Goal: Task Accomplishment & Management: Use online tool/utility

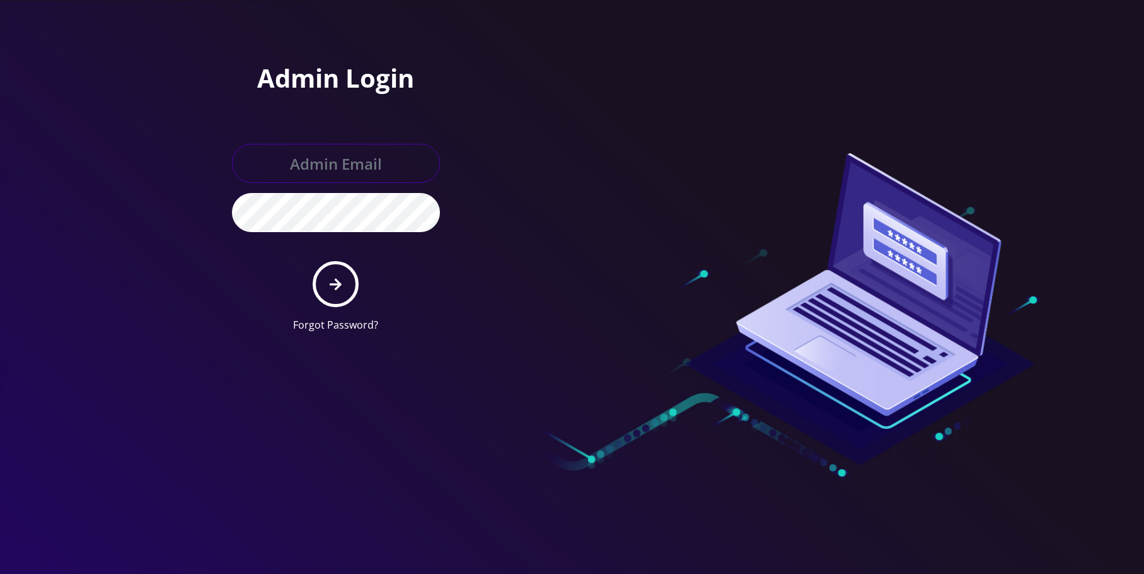
type input "[EMAIL_ADDRESS][DOMAIN_NAME]"
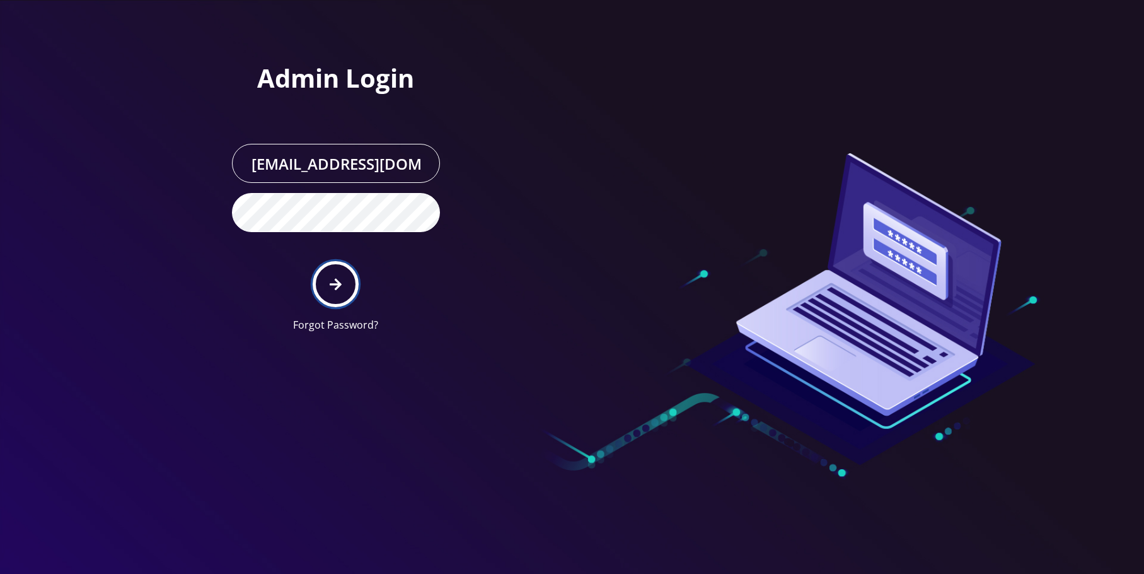
click at [342, 277] on button "submit" at bounding box center [336, 284] width 46 height 46
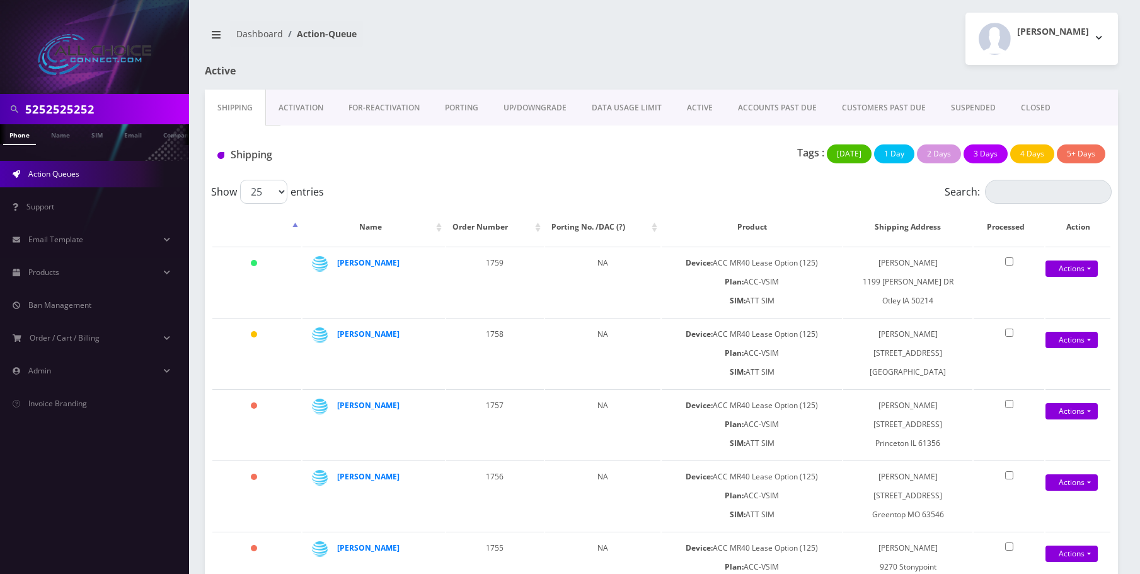
click at [130, 109] on input "5252525252" at bounding box center [105, 109] width 161 height 24
type input "denny"
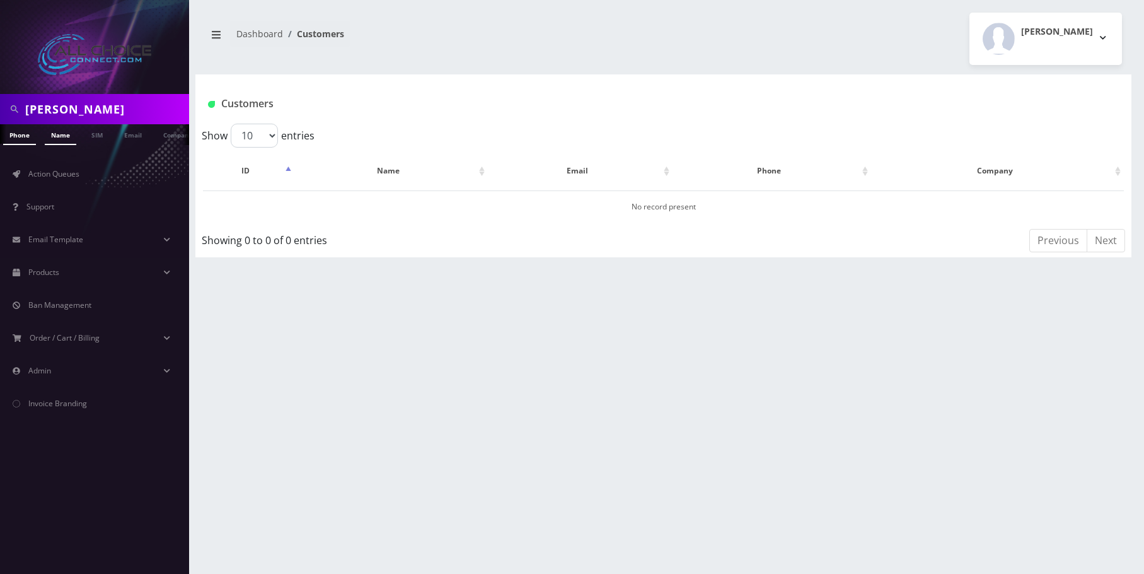
click at [59, 143] on link "Name" at bounding box center [61, 134] width 32 height 21
click at [47, 112] on input "[PERSON_NAME]" at bounding box center [105, 109] width 161 height 24
type input "m"
type input "bobbi"
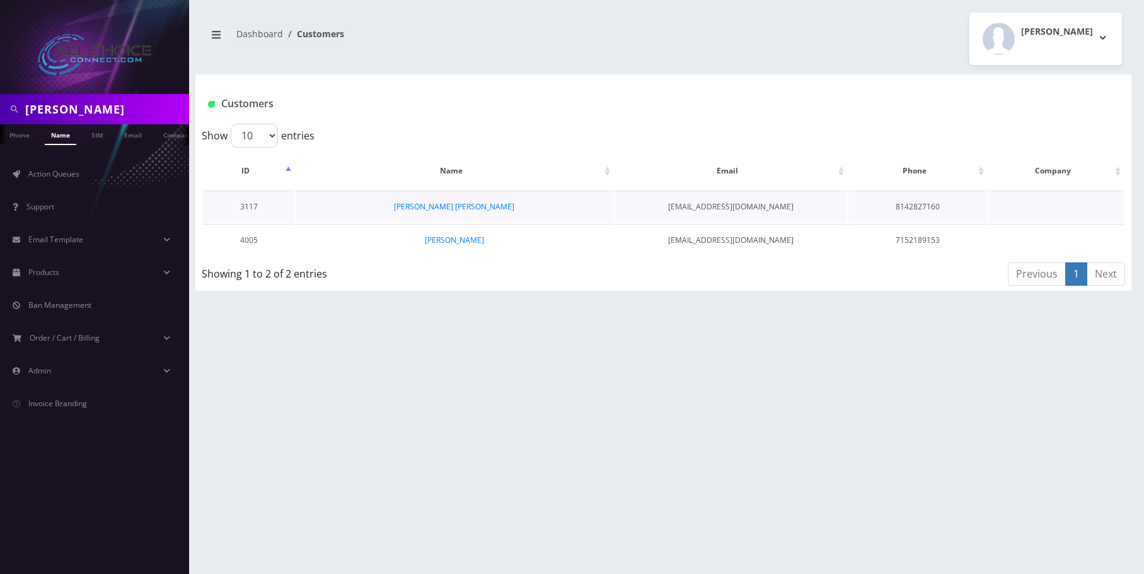
click at [480, 200] on td "[PERSON_NAME] [PERSON_NAME]" at bounding box center [454, 206] width 317 height 32
click at [486, 207] on link "[PERSON_NAME] [PERSON_NAME]" at bounding box center [454, 206] width 120 height 11
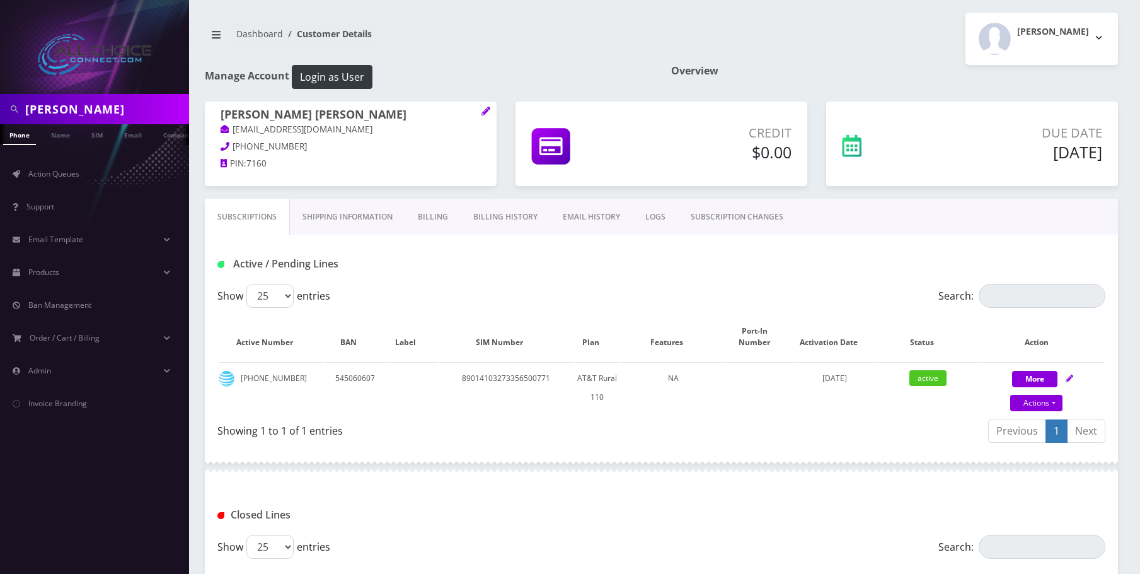
click at [490, 216] on link "Billing History" at bounding box center [506, 217] width 90 height 37
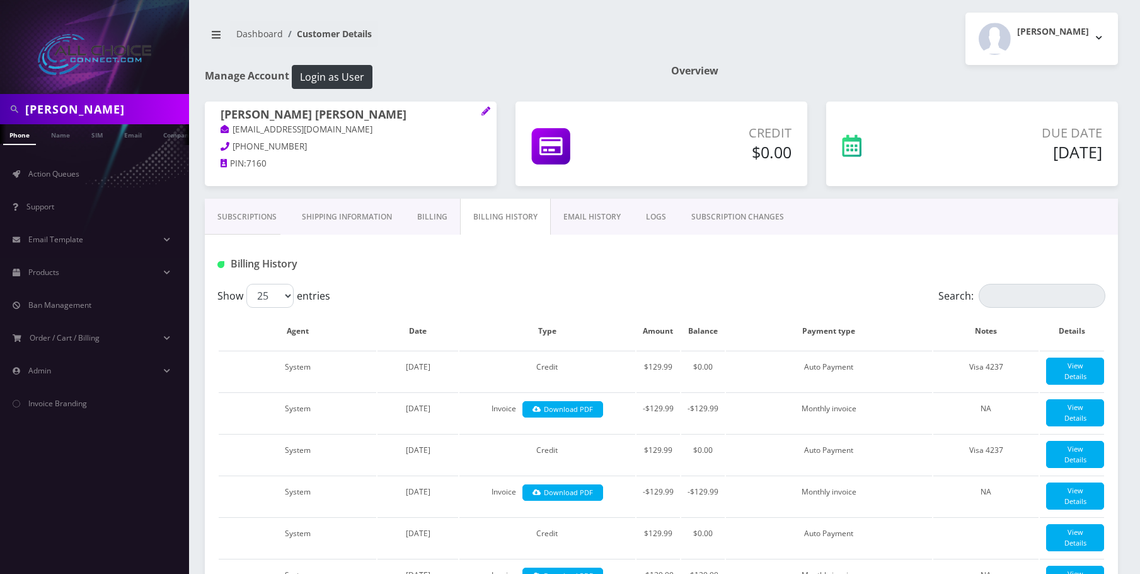
click at [420, 212] on link "Billing" at bounding box center [432, 217] width 55 height 37
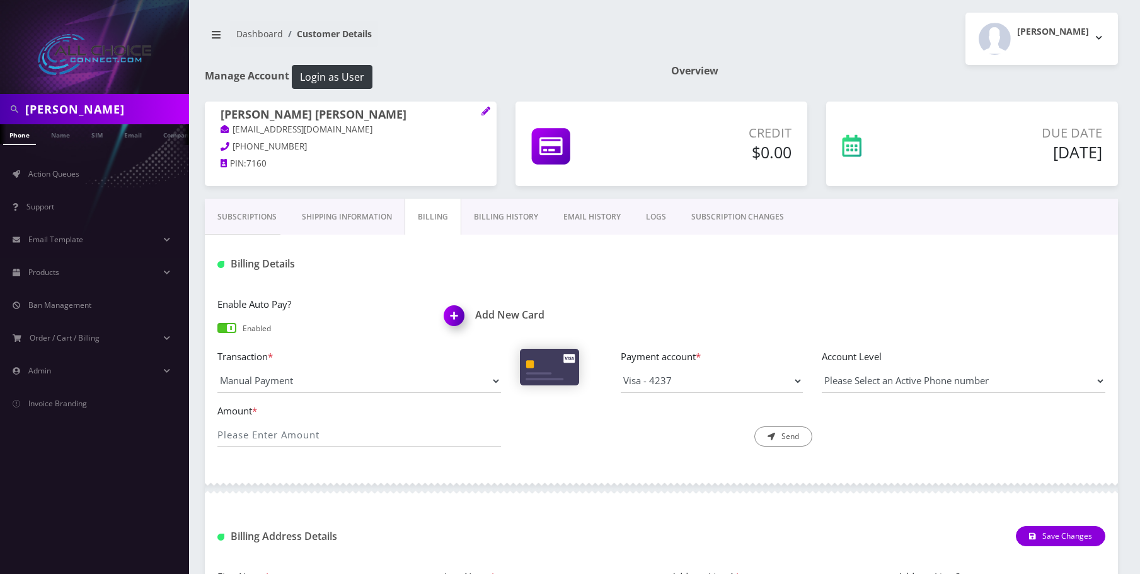
click at [519, 220] on link "Billing History" at bounding box center [506, 217] width 90 height 37
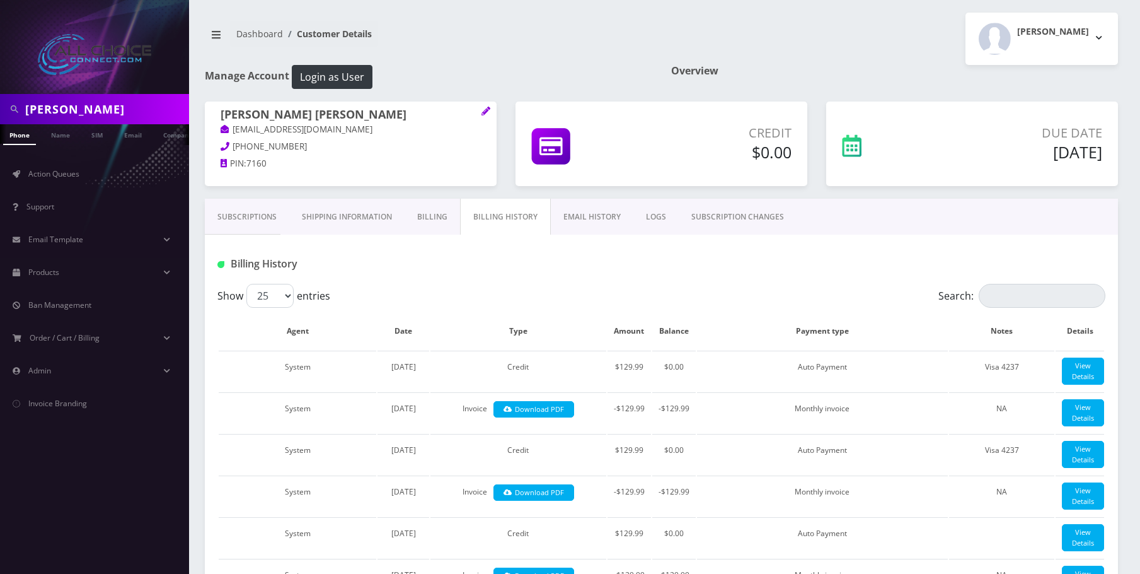
click at [431, 219] on link "Billing" at bounding box center [432, 217] width 55 height 37
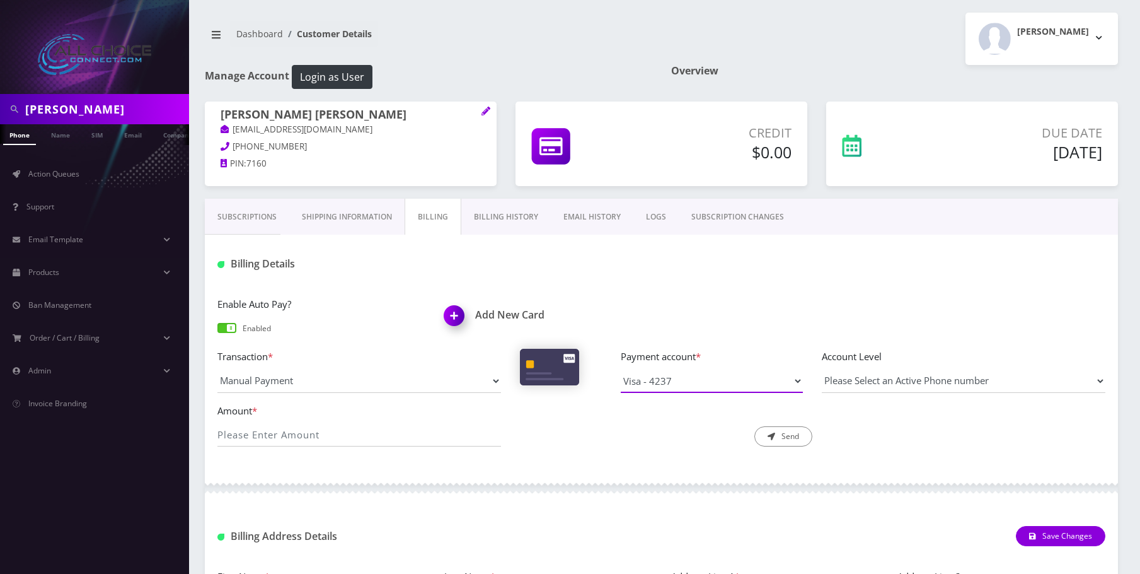
click at [787, 386] on select "Visa - 3100 Master - 5180 Visa - 4237" at bounding box center [712, 381] width 183 height 24
click at [886, 424] on div "Amount * Description * Send" at bounding box center [661, 430] width 907 height 54
click at [499, 223] on link "Billing History" at bounding box center [506, 217] width 90 height 37
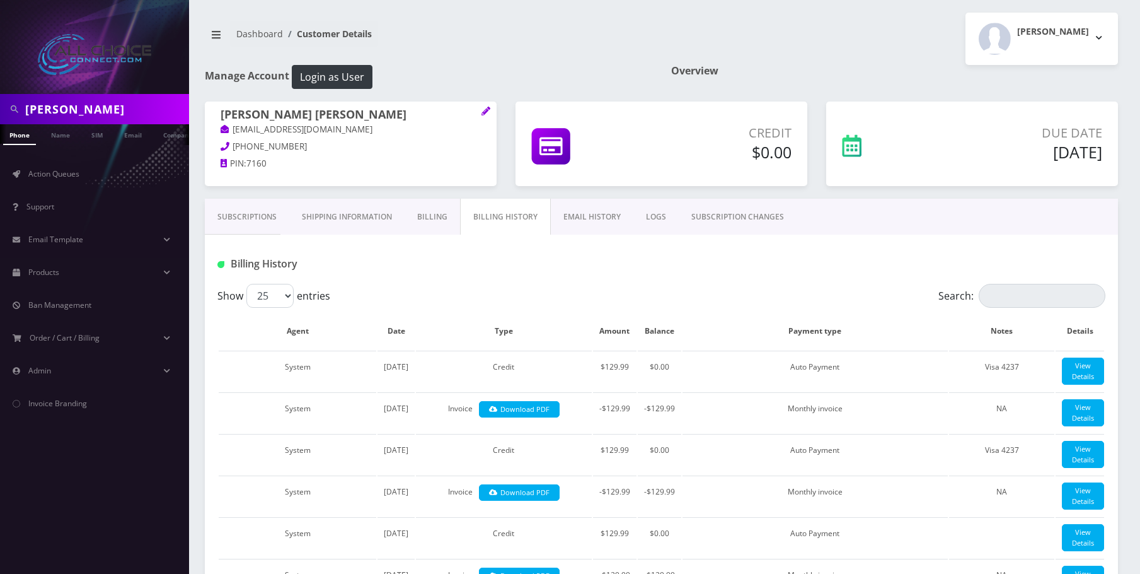
drag, startPoint x: 1103, startPoint y: 152, endPoint x: 1000, endPoint y: 137, distance: 103.9
click at [1000, 137] on div "Due Date Oct 13, 2025" at bounding box center [1019, 145] width 186 height 43
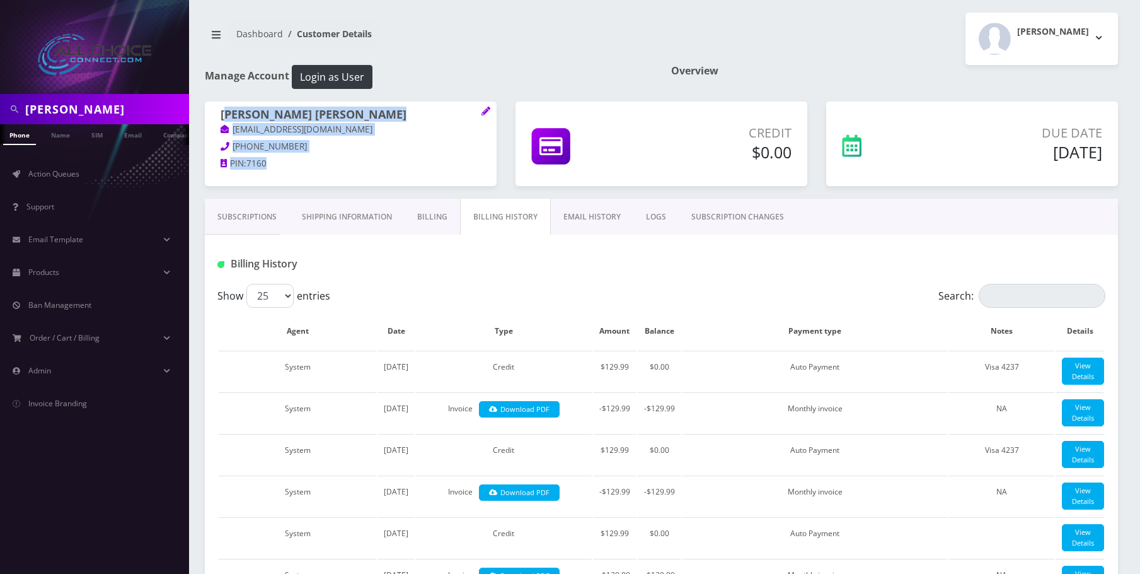
drag, startPoint x: 309, startPoint y: 171, endPoint x: 226, endPoint y: 109, distance: 103.5
click at [226, 109] on div "Bobbie Dennis Buchholz Micheal bbjo2011a@gmail.com 814-282-7160 PIN: 7160" at bounding box center [351, 140] width 292 height 79
click at [63, 139] on link "Name" at bounding box center [61, 134] width 32 height 21
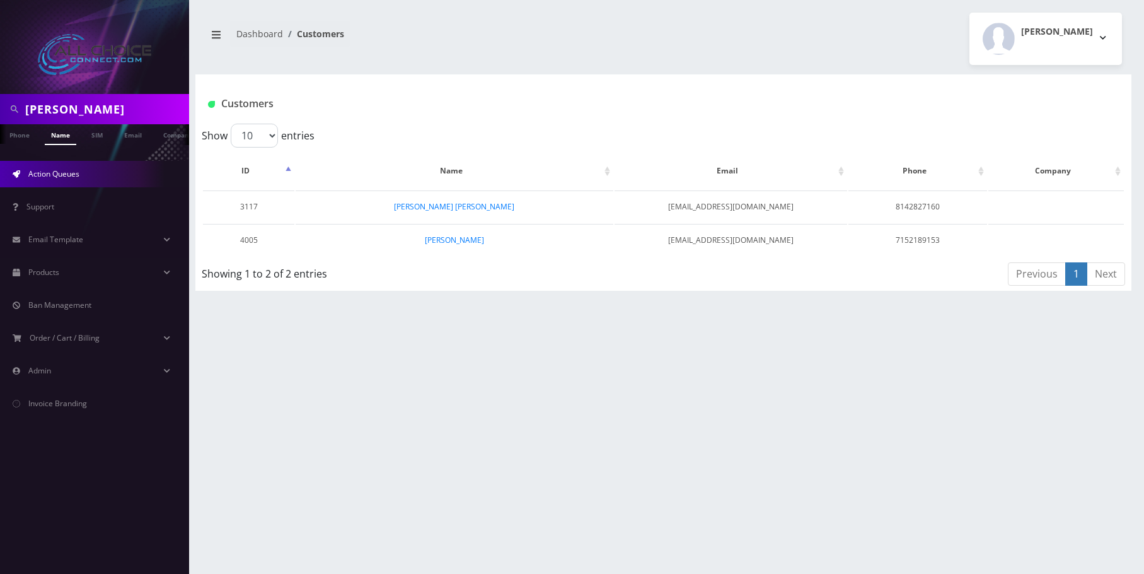
click at [48, 173] on span "Action Queues" at bounding box center [53, 173] width 51 height 11
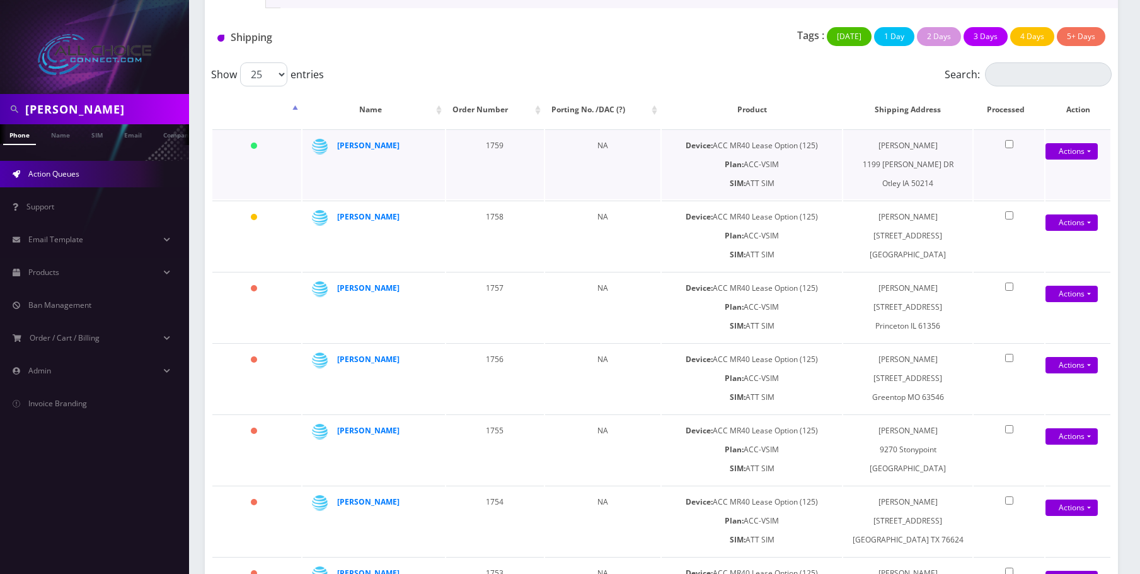
scroll to position [126, 0]
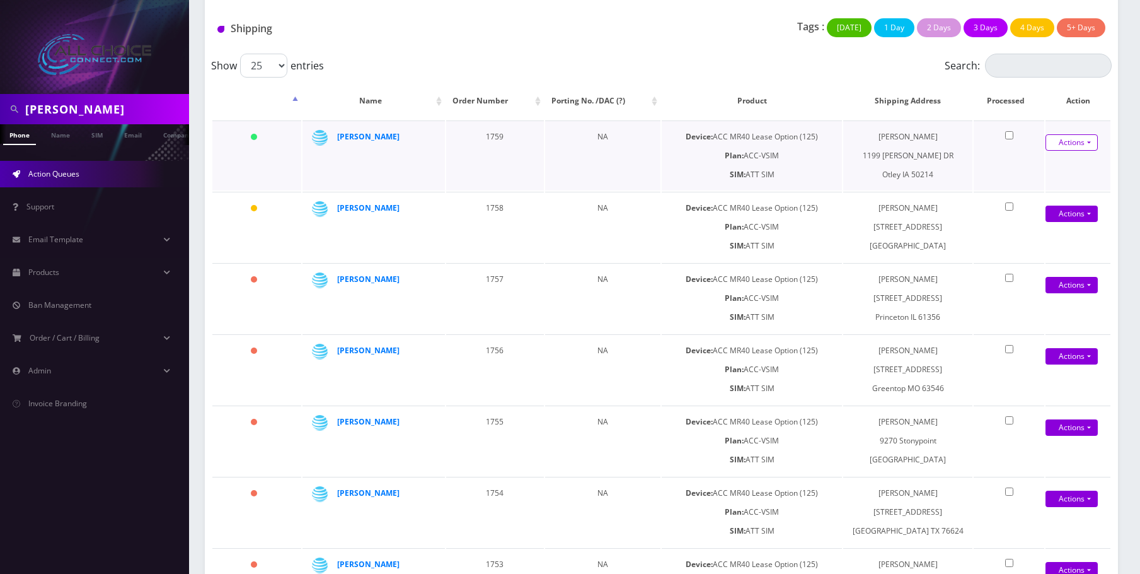
click at [1065, 140] on link "Actions" at bounding box center [1072, 142] width 52 height 16
click at [1043, 161] on link "Shipped" at bounding box center [1064, 166] width 101 height 19
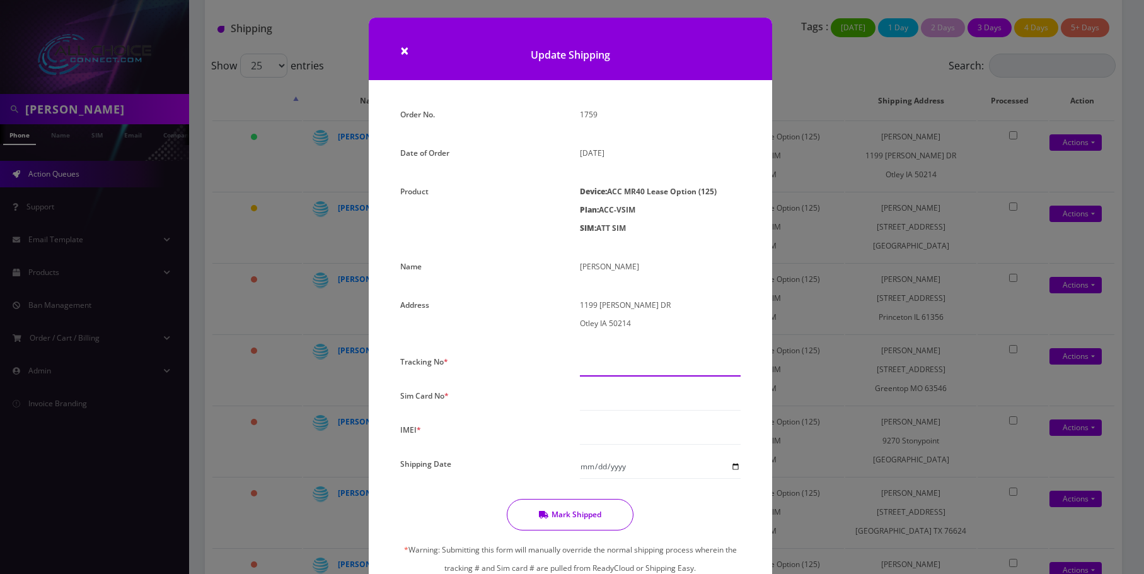
click at [612, 367] on input "text" at bounding box center [660, 364] width 161 height 24
paste input "9405530109355211144101"
type input "9405530109355211144101"
click at [598, 396] on input "text" at bounding box center [660, 398] width 161 height 24
paste input "94055301093552111441"
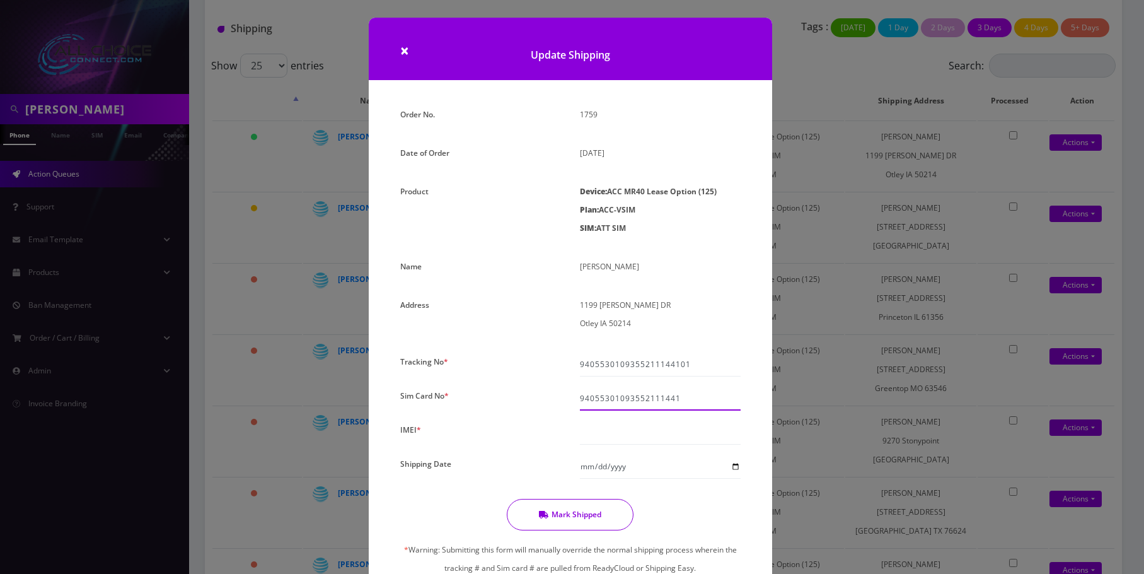
type input "94055301093552111441"
click at [599, 434] on input "text" at bounding box center [660, 432] width 161 height 24
paste input "940553010935521"
type input "940553010935521"
click at [733, 469] on input "Shipping Date" at bounding box center [660, 467] width 161 height 24
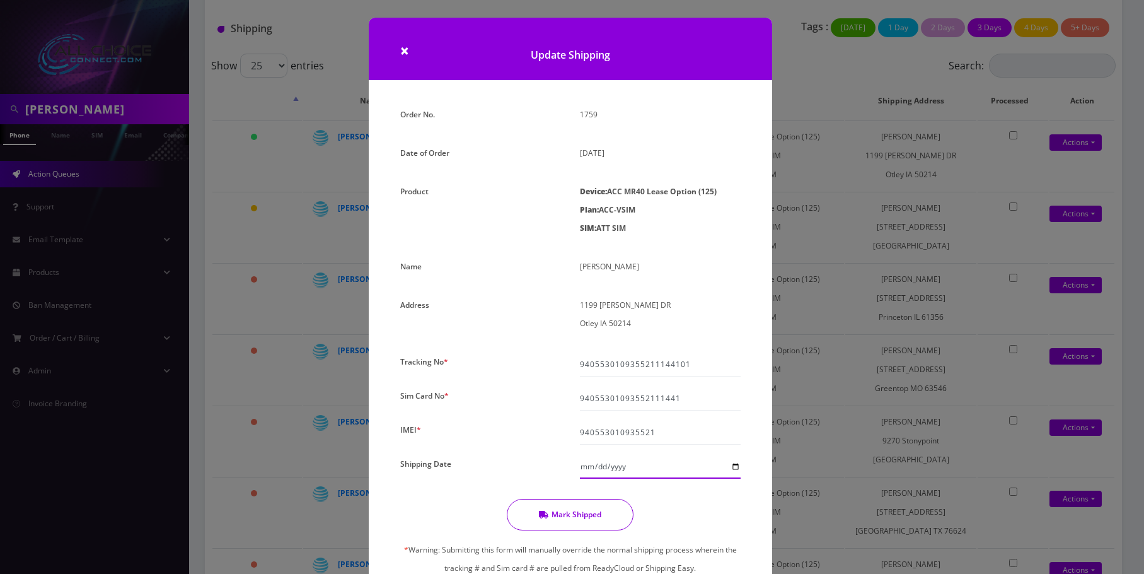
type input "2025-09-15"
click at [579, 514] on button "Mark Shipped" at bounding box center [570, 515] width 127 height 32
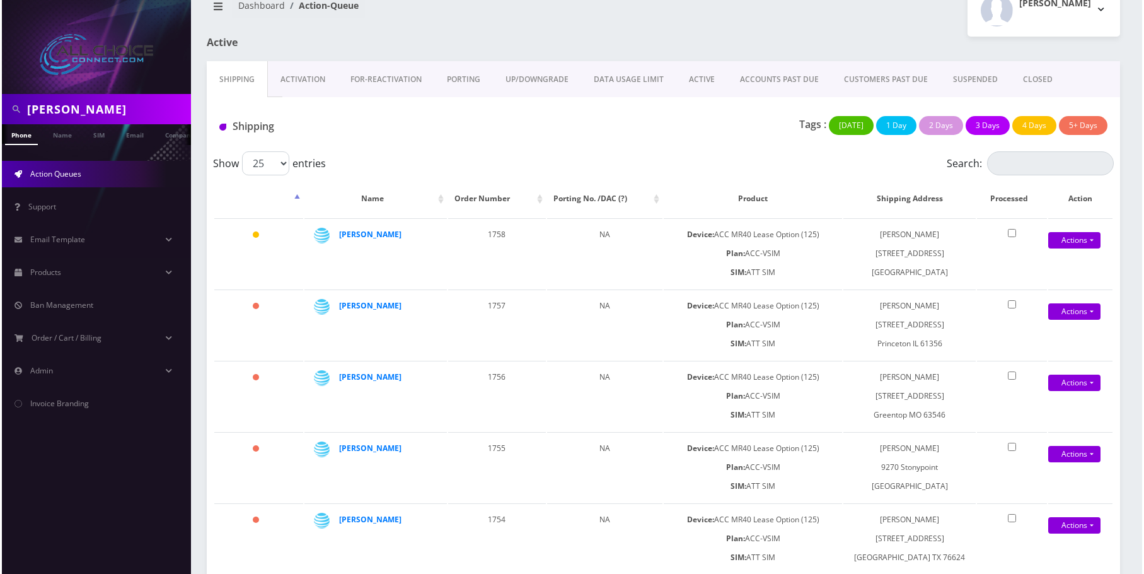
scroll to position [0, 0]
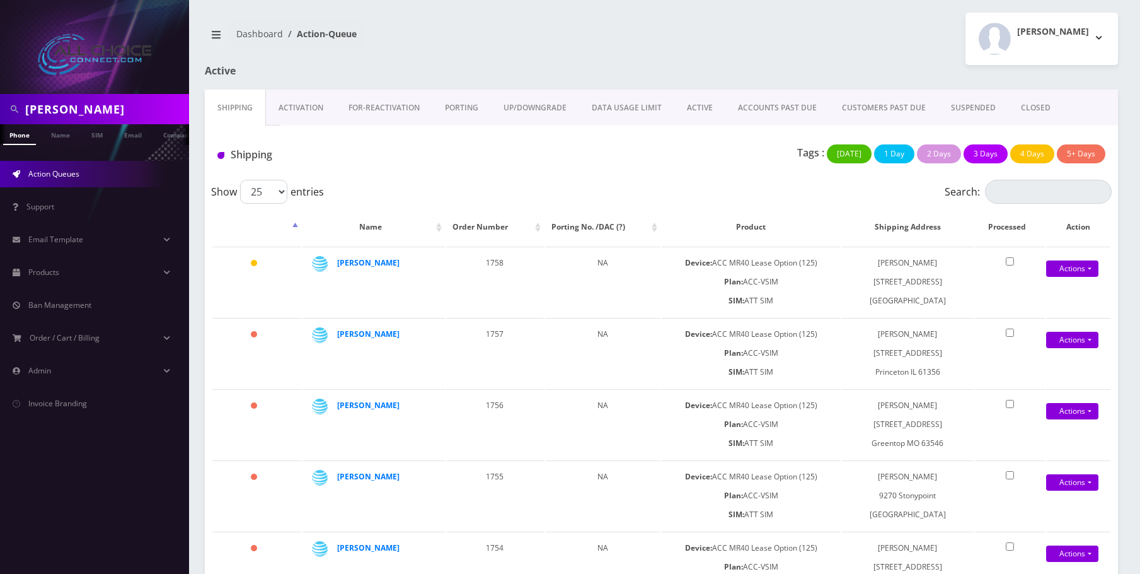
click at [321, 105] on link "Activation" at bounding box center [301, 108] width 70 height 37
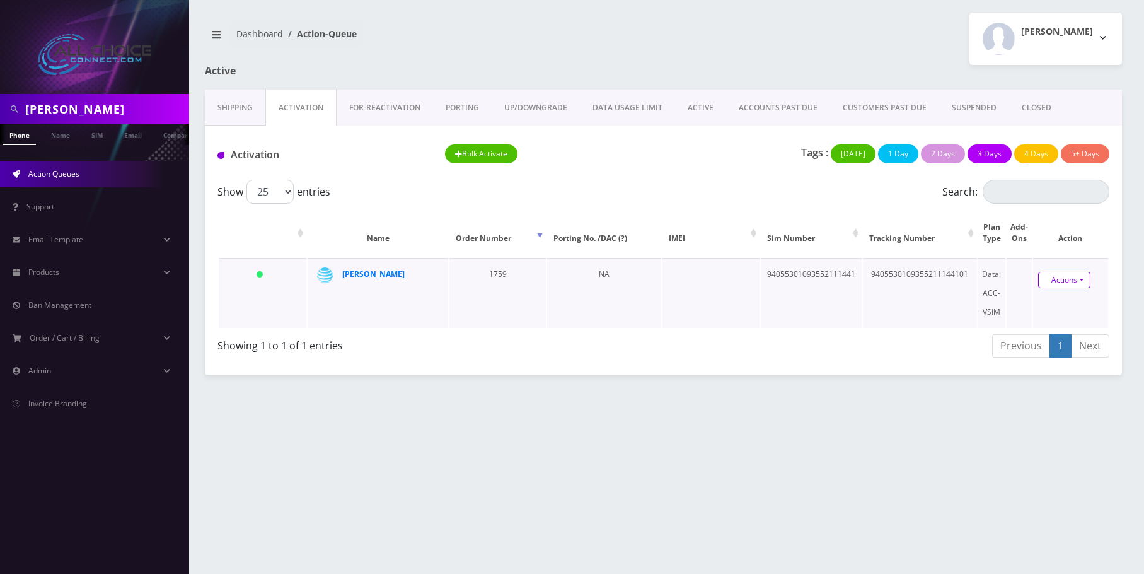
click at [1053, 281] on link "Actions" at bounding box center [1064, 280] width 52 height 16
click at [1048, 305] on link "Activate" at bounding box center [1069, 303] width 101 height 19
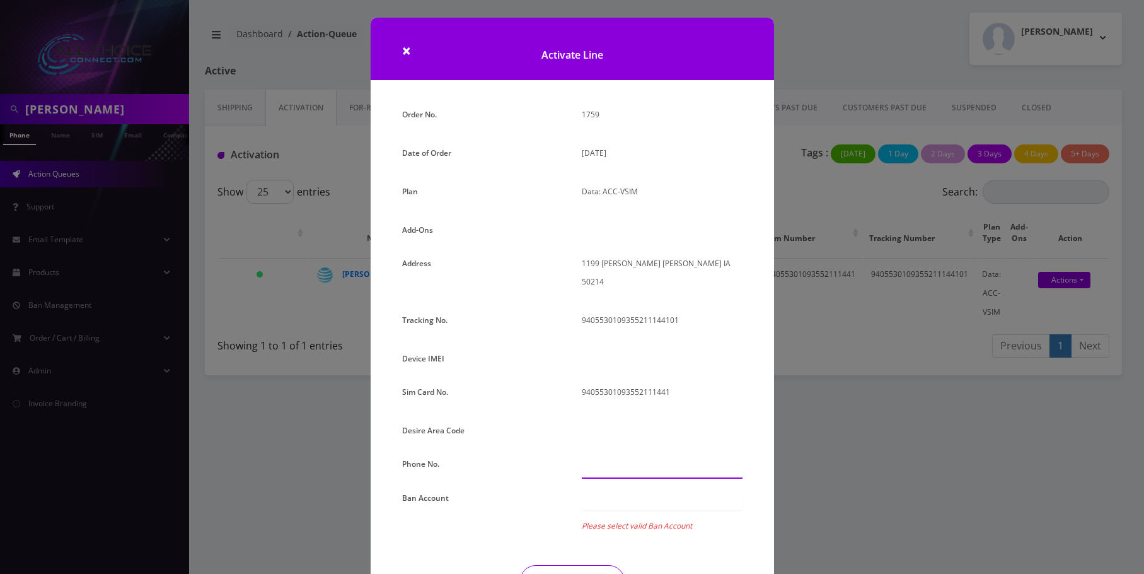
click at [618, 455] on input "text" at bounding box center [662, 467] width 161 height 24
paste input "515-210-2167"
type input "515-210-2167"
click at [622, 489] on div at bounding box center [662, 499] width 161 height 21
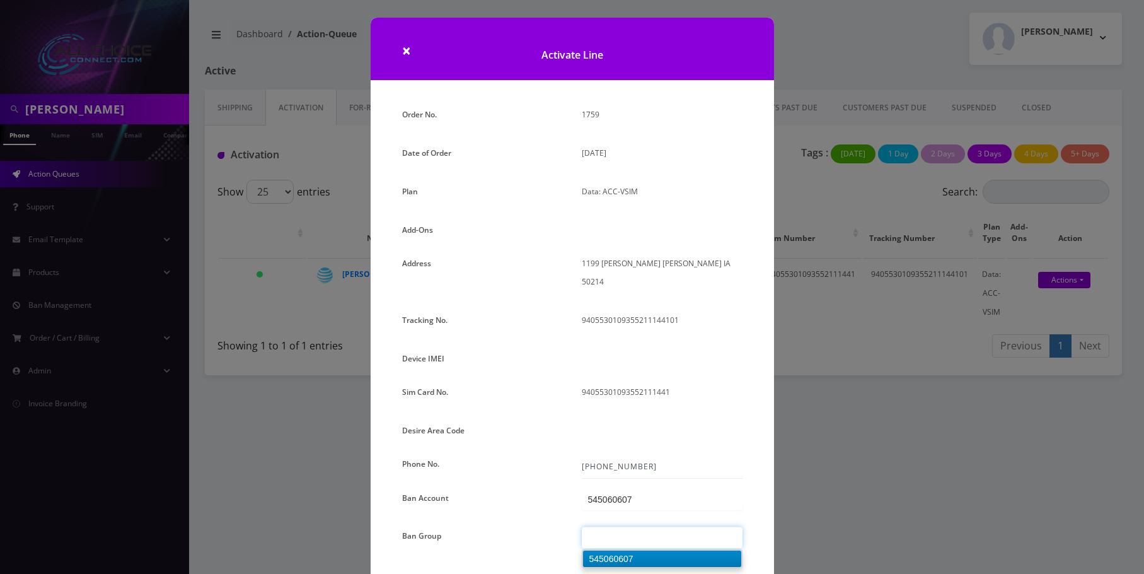
click at [627, 526] on div at bounding box center [662, 536] width 161 height 21
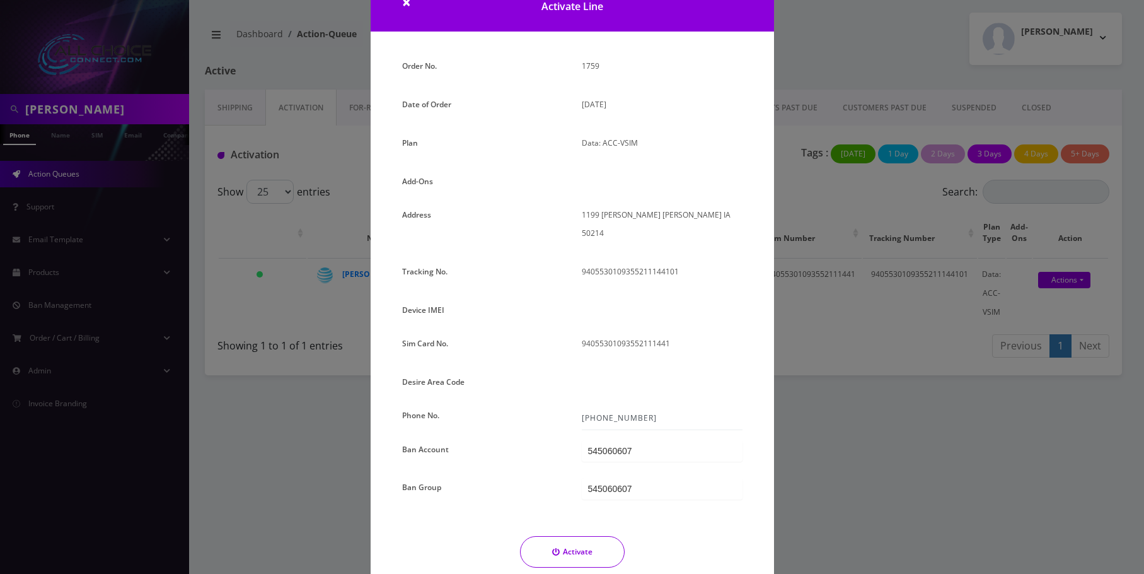
scroll to position [122, 0]
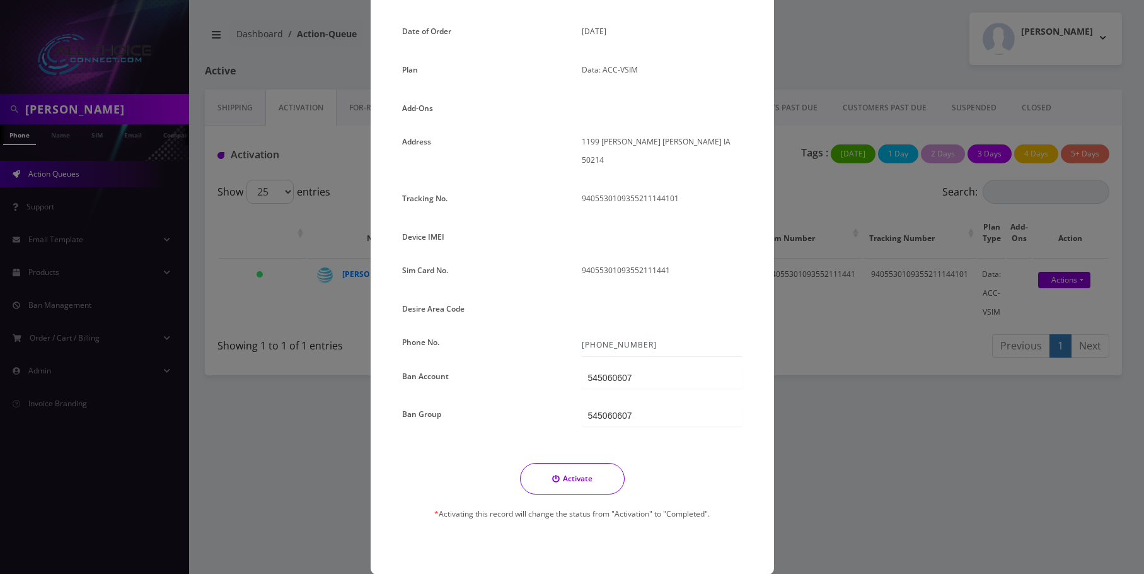
drag, startPoint x: 583, startPoint y: 471, endPoint x: 787, endPoint y: 571, distance: 228.1
click at [589, 476] on button "Activate" at bounding box center [572, 479] width 105 height 32
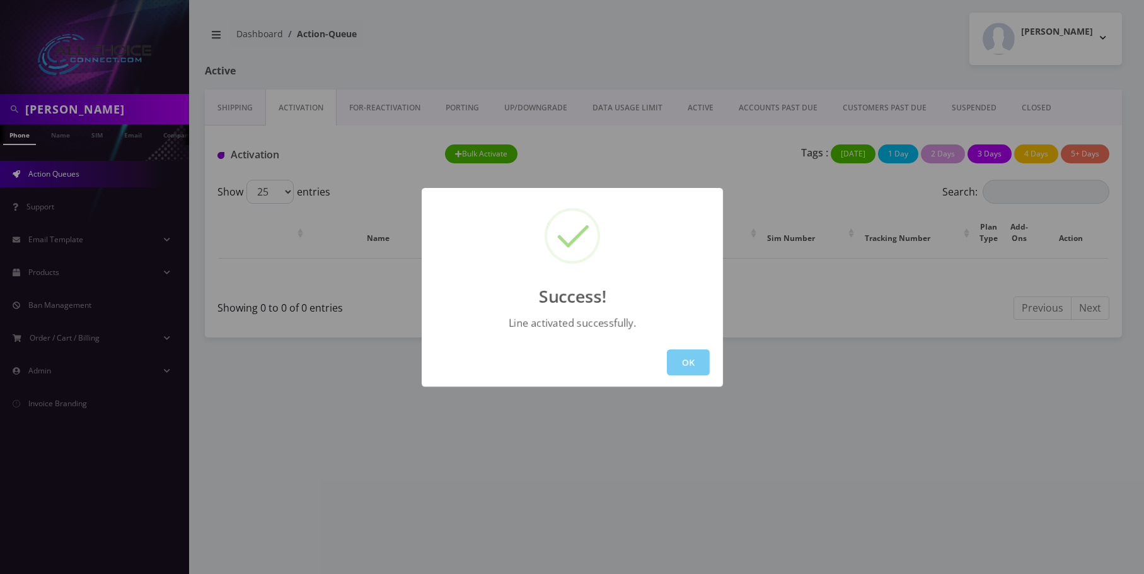
click at [679, 363] on button "OK" at bounding box center [688, 362] width 43 height 26
